Goal: Navigation & Orientation: Find specific page/section

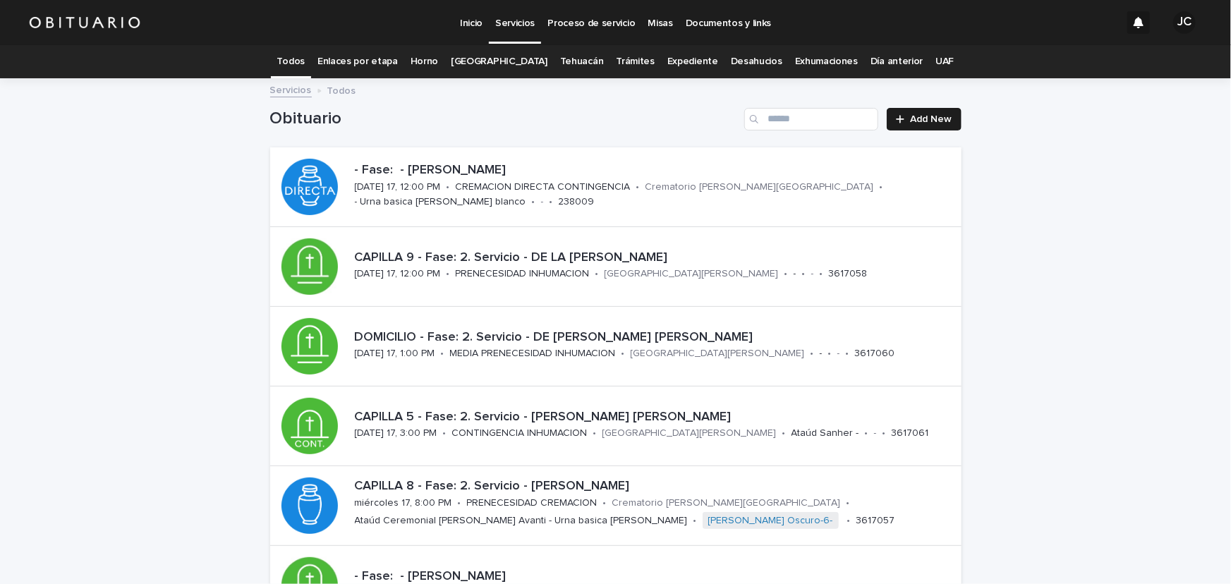
click at [705, 22] on p "Documentos y links" at bounding box center [728, 15] width 85 height 30
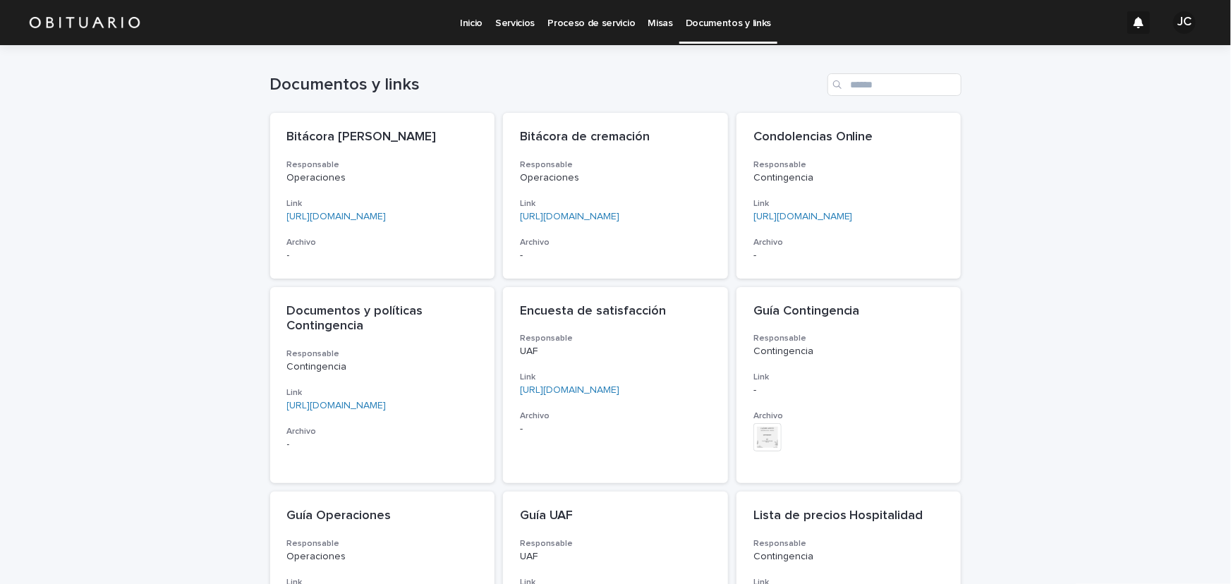
click at [472, 17] on p "Inicio" at bounding box center [471, 15] width 23 height 30
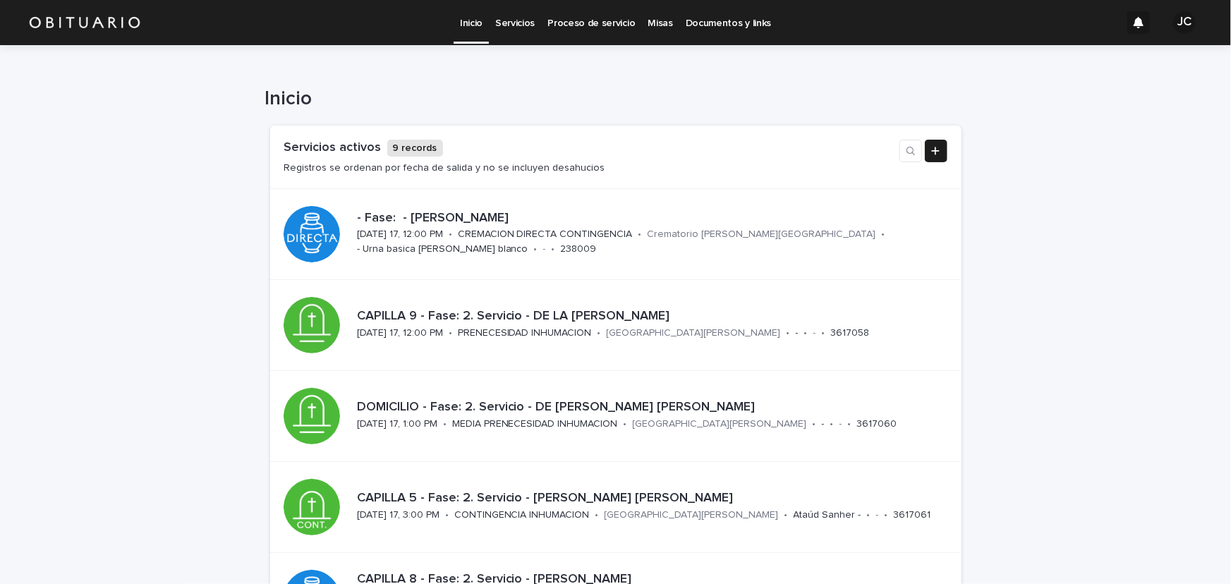
click at [476, 20] on p "Inicio" at bounding box center [471, 15] width 23 height 30
click at [510, 21] on p "Servicios" at bounding box center [515, 15] width 40 height 30
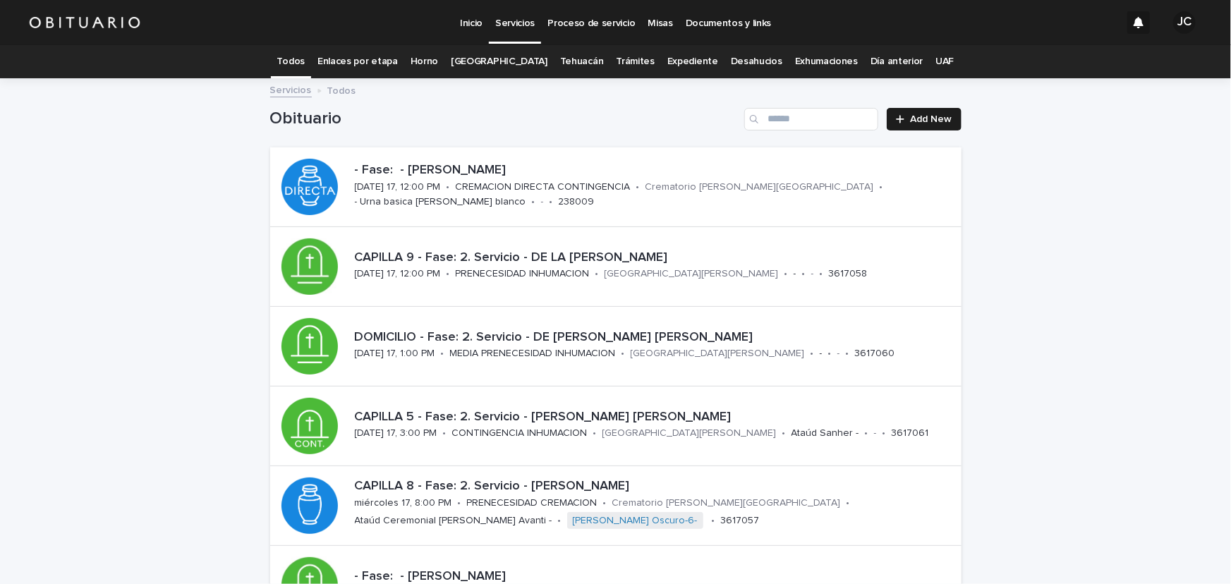
click at [584, 28] on p "Proceso de servicio" at bounding box center [591, 15] width 87 height 30
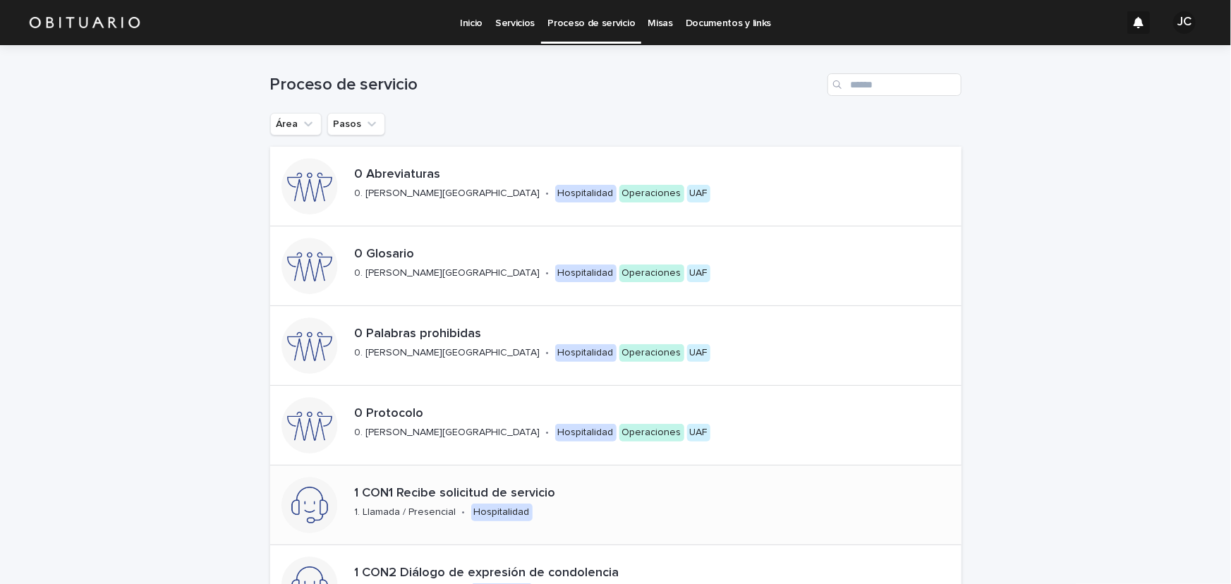
scroll to position [515, 0]
